Goal: Task Accomplishment & Management: Manage account settings

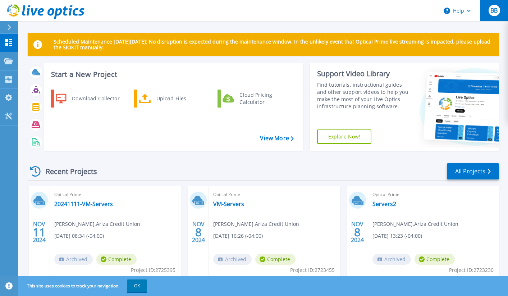
click at [499, 7] on div "BB" at bounding box center [494, 11] width 12 height 12
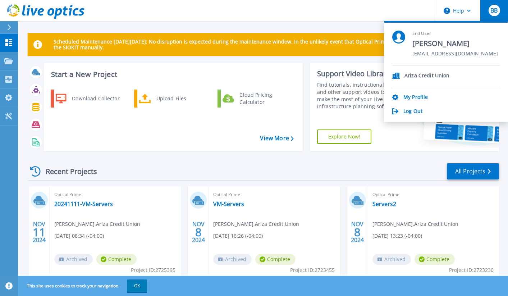
click at [419, 77] on p "Ariza Credit Union" at bounding box center [426, 76] width 45 height 7
click at [393, 76] on icon at bounding box center [396, 76] width 8 height 6
click at [415, 76] on p "Ariza Credit Union" at bounding box center [426, 76] width 45 height 7
click at [183, 199] on div "NOV 11 2024 Optical Prime 20241111-VM-Servers Brent Bain , Ariza Credit Union 1…" at bounding box center [260, 293] width 477 height 215
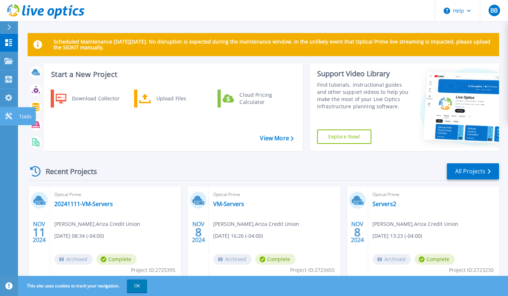
click at [11, 119] on icon at bounding box center [8, 116] width 7 height 7
click at [499, 8] on div "BB" at bounding box center [494, 11] width 12 height 12
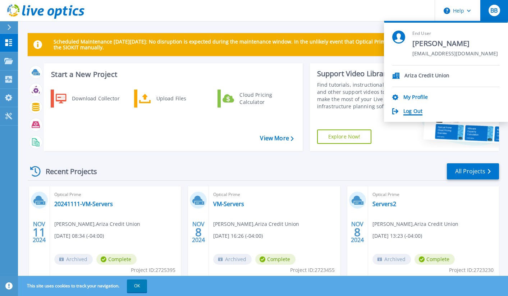
click at [407, 114] on link "Log Out" at bounding box center [412, 111] width 19 height 7
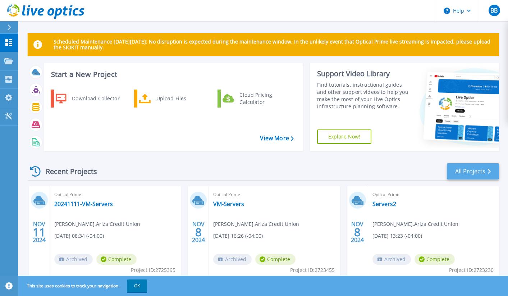
click at [466, 175] on link "All Projects" at bounding box center [473, 171] width 52 height 16
